Goal: Subscribe to service/newsletter

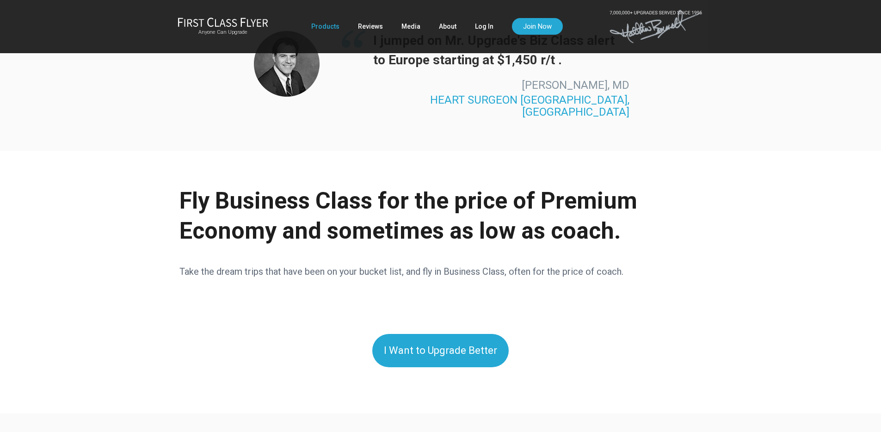
scroll to position [1232, 0]
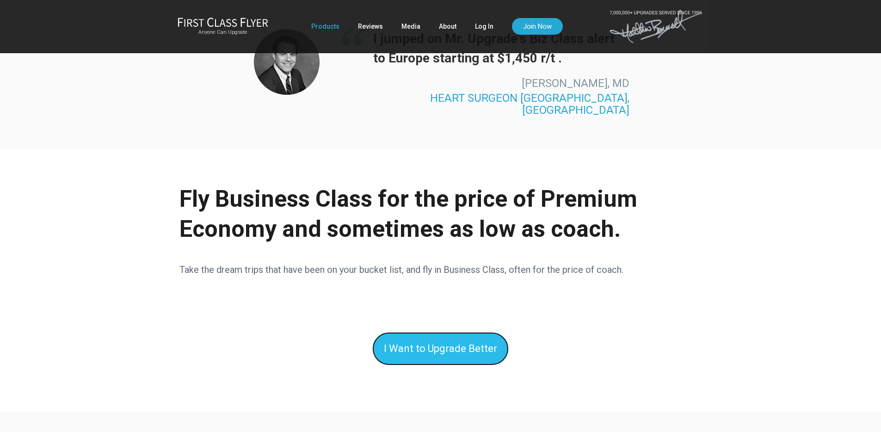
click at [442, 332] on link "I Want to Upgrade Better" at bounding box center [440, 348] width 136 height 33
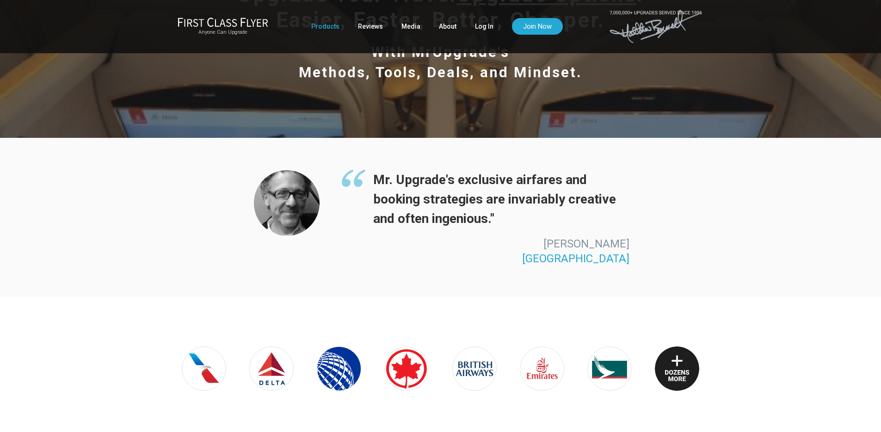
scroll to position [73, 0]
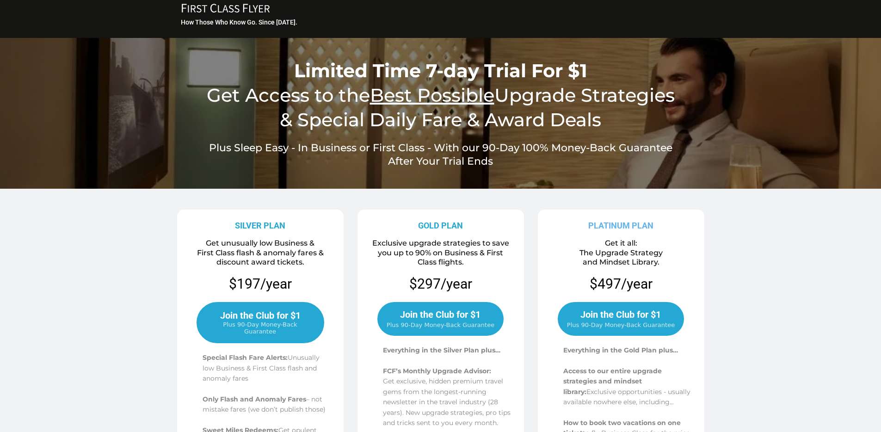
scroll to position [114, 0]
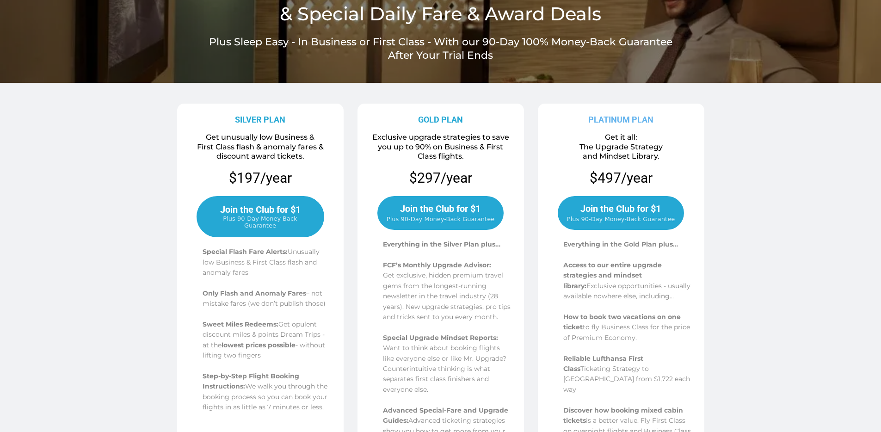
click at [312, 222] on span "Plus 90-Day Money-Back Guarantee" at bounding box center [260, 222] width 107 height 14
